Goal: Book appointment/travel/reservation

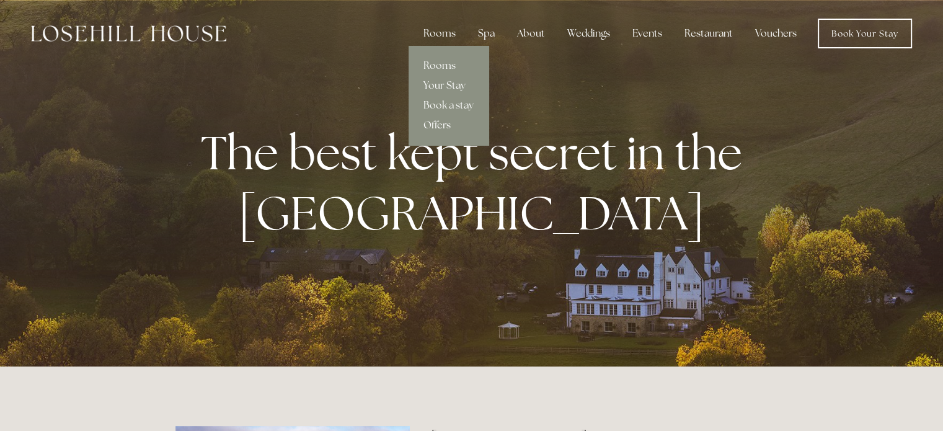
click at [449, 127] on link "Offers" at bounding box center [449, 125] width 80 height 20
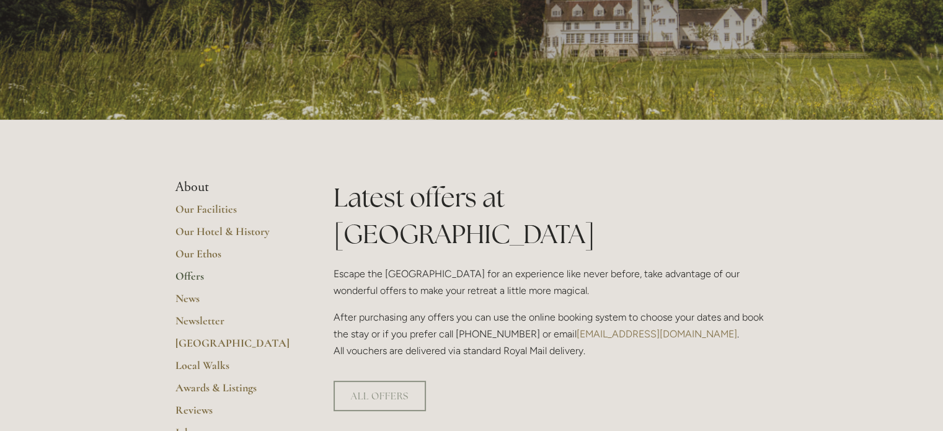
scroll to position [144, 0]
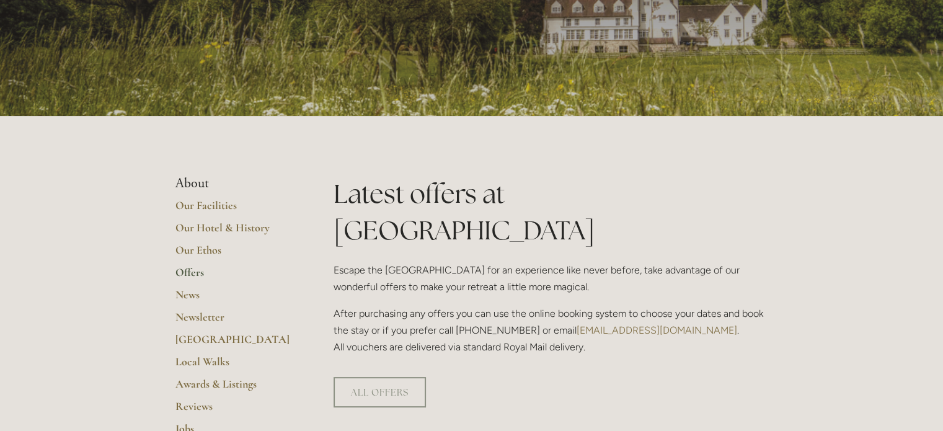
click at [193, 273] on link "Offers" at bounding box center [234, 276] width 118 height 22
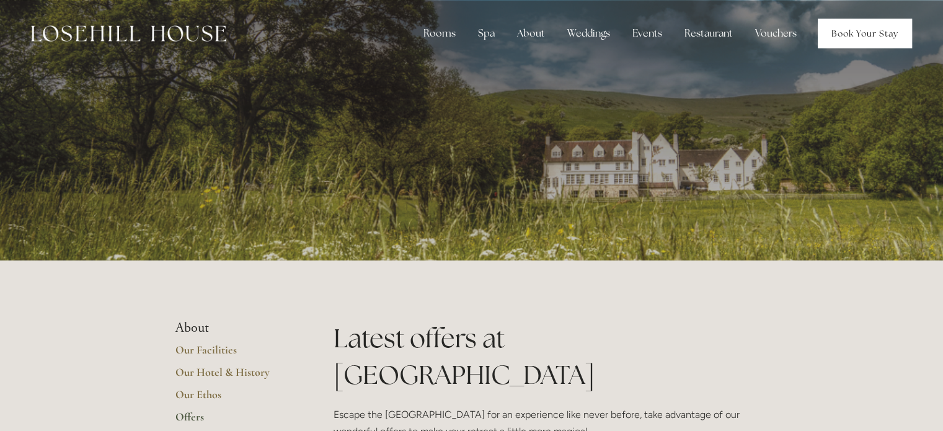
click at [870, 39] on link "Book Your Stay" at bounding box center [865, 34] width 94 height 30
